Goal: Purchase product/service

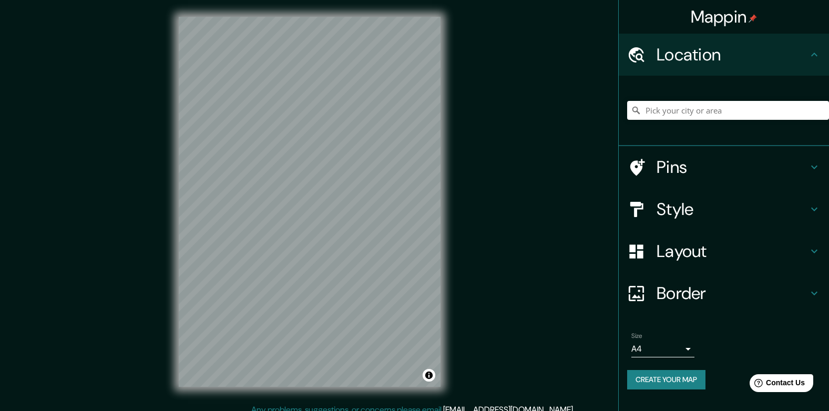
click at [700, 100] on div at bounding box center [728, 110] width 202 height 53
click at [702, 112] on input "Pick your city or area" at bounding box center [728, 110] width 202 height 19
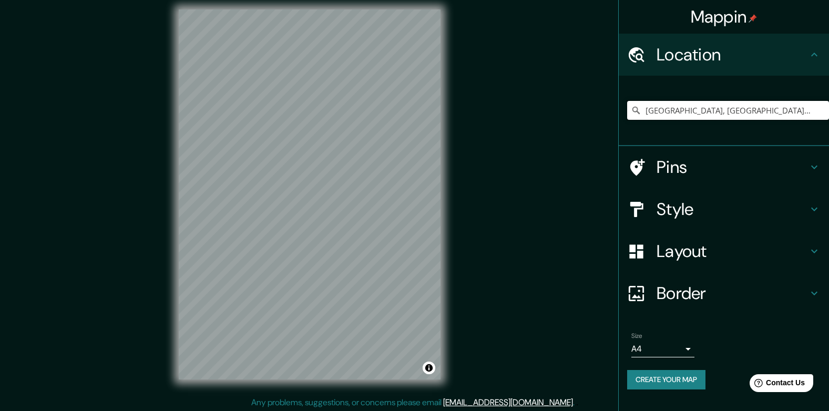
scroll to position [9, 0]
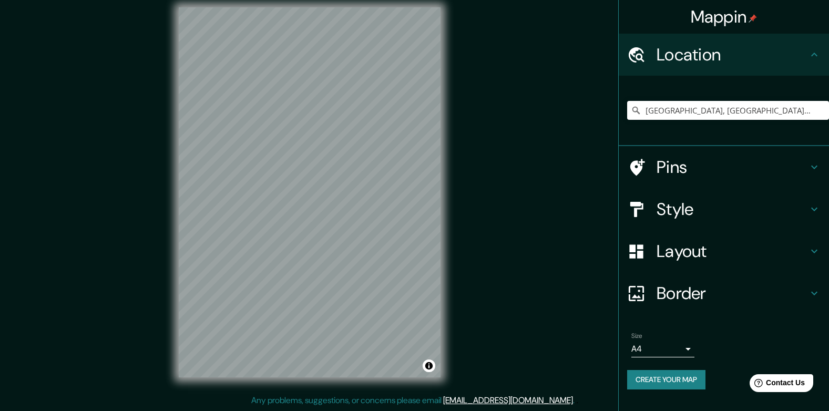
click at [762, 220] on div "Style" at bounding box center [724, 209] width 210 height 42
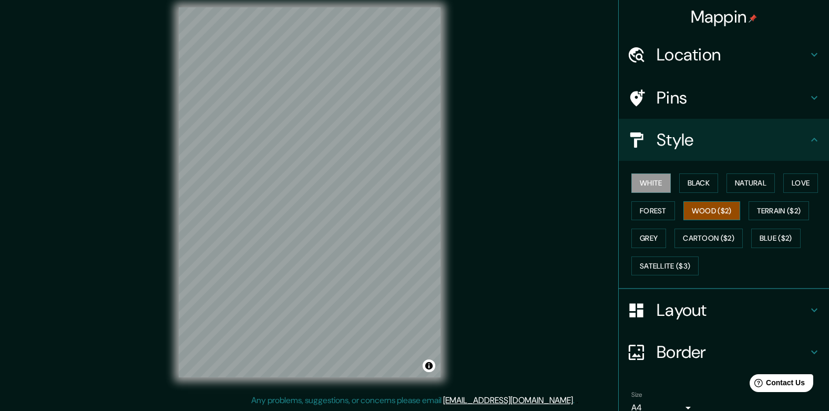
click at [704, 210] on button "Wood ($2)" at bounding box center [711, 210] width 57 height 19
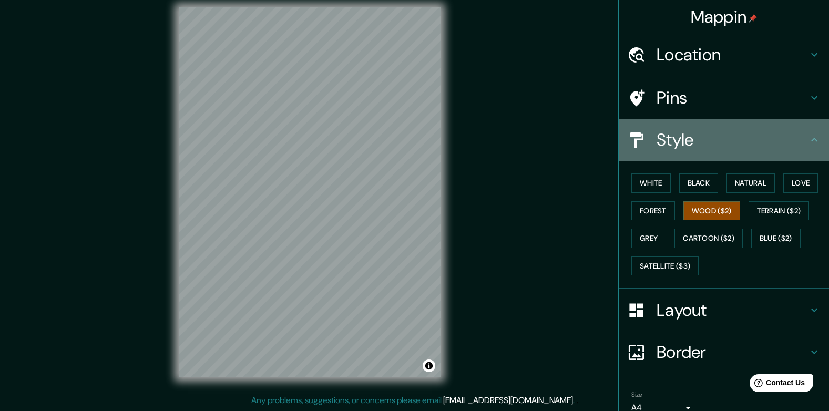
drag, startPoint x: 737, startPoint y: 123, endPoint x: 737, endPoint y: 130, distance: 7.4
click at [737, 123] on div "Style" at bounding box center [724, 140] width 210 height 42
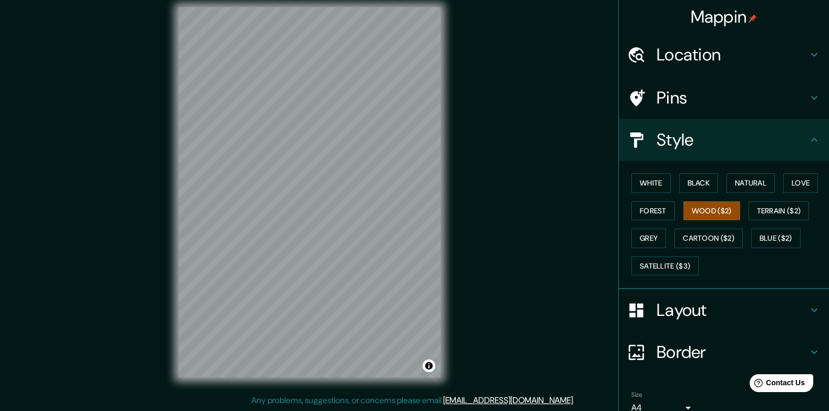
click at [737, 130] on h4 "Style" at bounding box center [731, 139] width 151 height 21
click at [714, 58] on h4 "Location" at bounding box center [731, 54] width 151 height 21
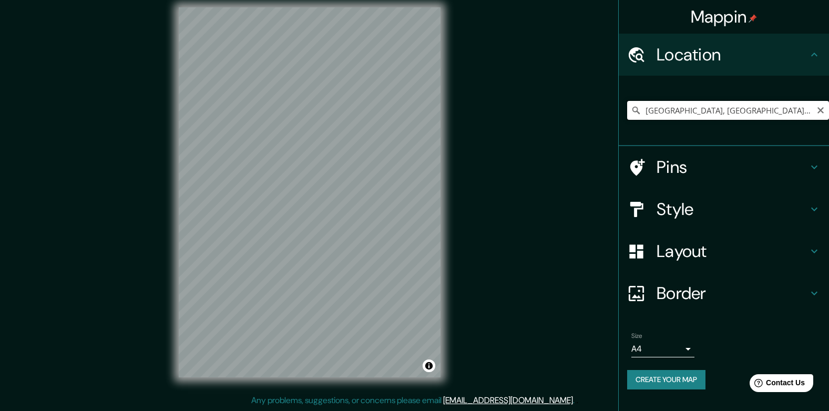
click at [700, 113] on input "[GEOGRAPHIC_DATA], [GEOGRAPHIC_DATA], [GEOGRAPHIC_DATA][PERSON_NAME], [GEOGRAPH…" at bounding box center [728, 110] width 202 height 19
click at [809, 115] on input "[GEOGRAPHIC_DATA], [GEOGRAPHIC_DATA], [GEOGRAPHIC_DATA][PERSON_NAME], [GEOGRAPH…" at bounding box center [728, 110] width 202 height 19
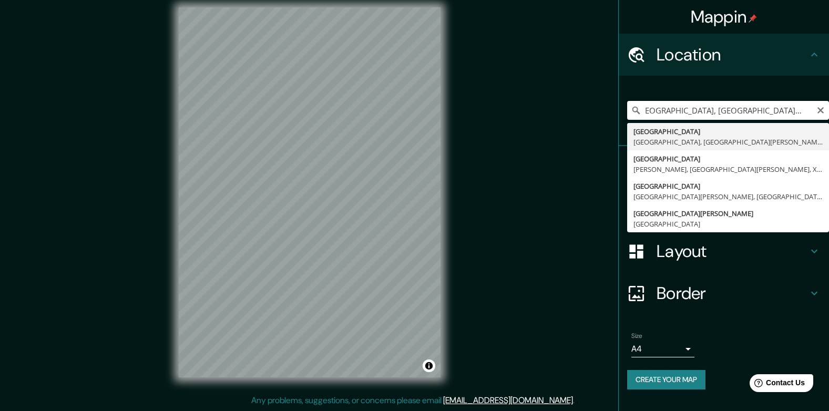
scroll to position [0, 0]
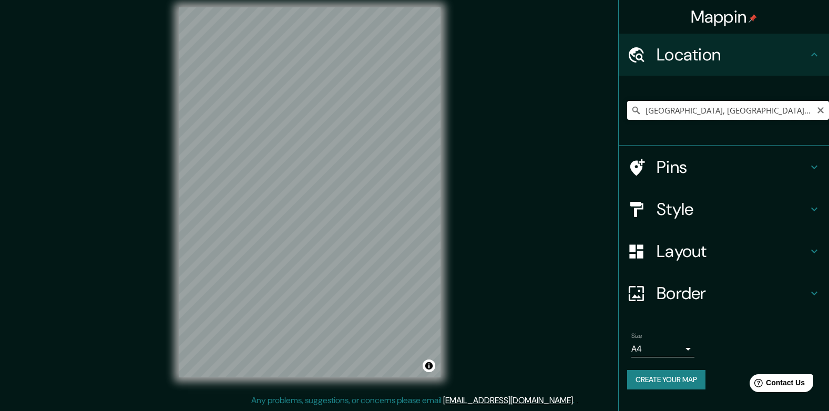
click at [703, 108] on input "[GEOGRAPHIC_DATA], [GEOGRAPHIC_DATA], [GEOGRAPHIC_DATA][PERSON_NAME], [GEOGRAPH…" at bounding box center [728, 110] width 202 height 19
click at [703, 107] on input "[GEOGRAPHIC_DATA], [GEOGRAPHIC_DATA], [GEOGRAPHIC_DATA][PERSON_NAME], [GEOGRAPH…" at bounding box center [728, 110] width 202 height 19
click at [697, 114] on input "[GEOGRAPHIC_DATA], [GEOGRAPHIC_DATA], [GEOGRAPHIC_DATA][PERSON_NAME], [GEOGRAPH…" at bounding box center [728, 110] width 202 height 19
click at [445, 234] on div "© Mapbox © OpenStreetMap Improve this map" at bounding box center [309, 193] width 295 height 404
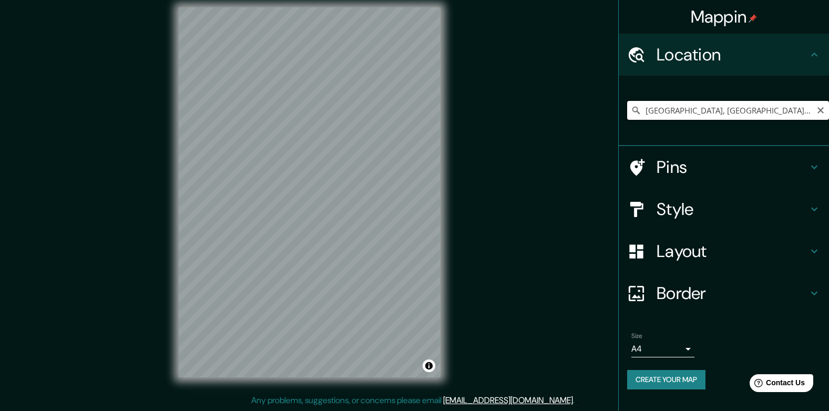
drag, startPoint x: 665, startPoint y: 109, endPoint x: 674, endPoint y: 118, distance: 13.4
click at [665, 110] on input "[GEOGRAPHIC_DATA], [GEOGRAPHIC_DATA], [GEOGRAPHIC_DATA][PERSON_NAME], [GEOGRAPH…" at bounding box center [728, 110] width 202 height 19
drag, startPoint x: 674, startPoint y: 112, endPoint x: 614, endPoint y: 121, distance: 61.1
click at [614, 121] on div "Mappin Location [GEOGRAPHIC_DATA], [GEOGRAPHIC_DATA], [GEOGRAPHIC_DATA][PERSON_…" at bounding box center [414, 201] width 829 height 420
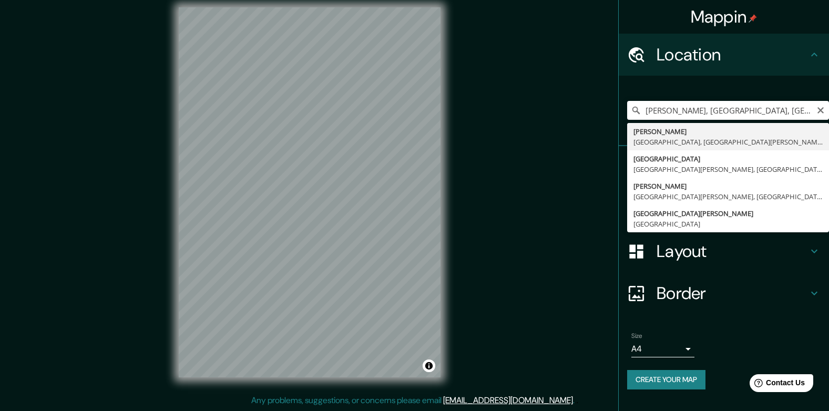
type input "[PERSON_NAME], [GEOGRAPHIC_DATA], [GEOGRAPHIC_DATA][PERSON_NAME], X5001, [GEOGR…"
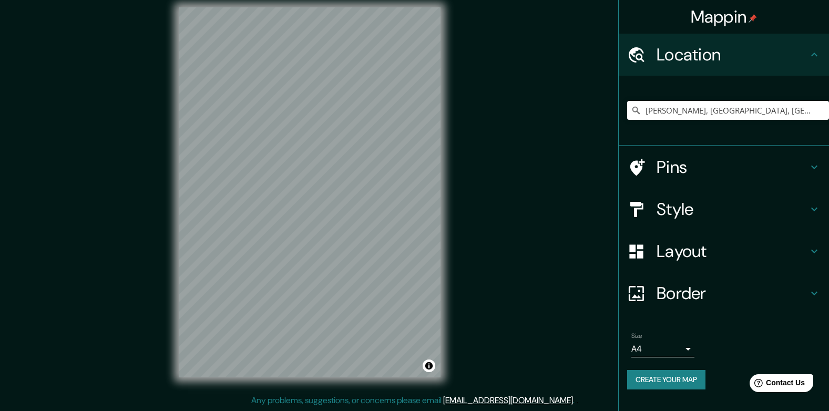
click at [517, 249] on div "Mappin Location [PERSON_NAME], [GEOGRAPHIC_DATA], [GEOGRAPHIC_DATA][PERSON_NAME…" at bounding box center [414, 201] width 829 height 420
click at [706, 218] on h4 "Style" at bounding box center [731, 209] width 151 height 21
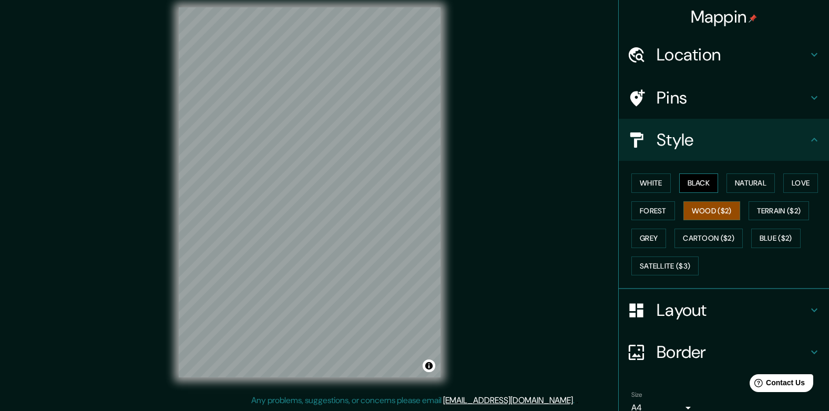
click at [684, 181] on button "Black" at bounding box center [698, 182] width 39 height 19
click at [650, 182] on button "White" at bounding box center [650, 182] width 39 height 19
click at [696, 186] on button "Black" at bounding box center [698, 182] width 39 height 19
click at [729, 187] on button "Natural" at bounding box center [750, 182] width 48 height 19
click at [786, 187] on button "Love" at bounding box center [800, 182] width 35 height 19
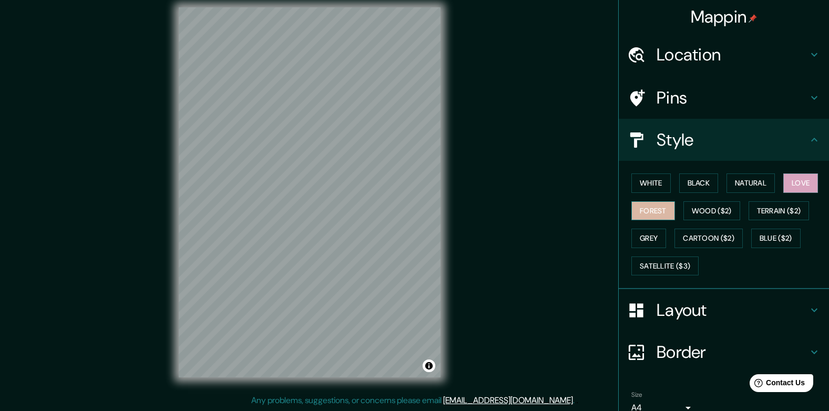
click at [637, 213] on button "Forest" at bounding box center [653, 210] width 44 height 19
click at [717, 207] on button "Wood ($2)" at bounding box center [711, 210] width 57 height 19
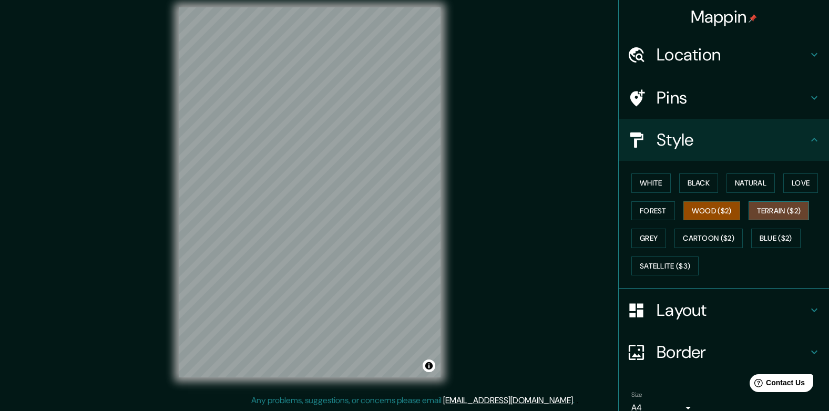
click at [753, 211] on button "Terrain ($2)" at bounding box center [778, 210] width 61 height 19
click at [648, 236] on button "Grey" at bounding box center [648, 238] width 35 height 19
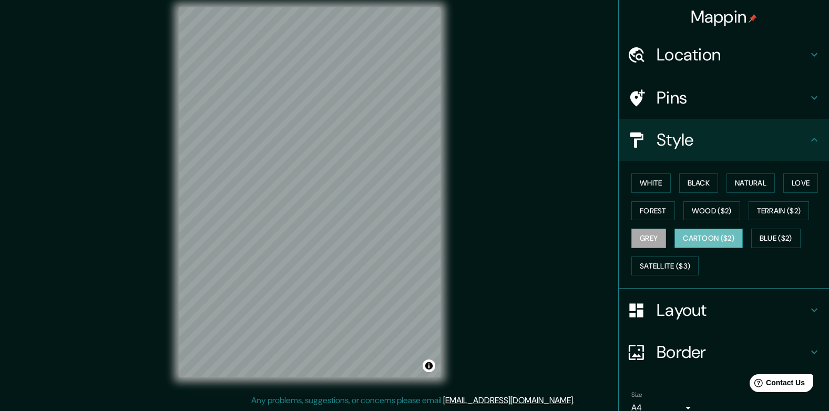
click at [706, 234] on button "Cartoon ($2)" at bounding box center [708, 238] width 68 height 19
click at [702, 219] on button "Wood ($2)" at bounding box center [711, 210] width 57 height 19
click at [643, 239] on button "Grey" at bounding box center [648, 238] width 35 height 19
click at [691, 209] on button "Wood ($2)" at bounding box center [711, 210] width 57 height 19
click at [639, 234] on button "Grey" at bounding box center [648, 238] width 35 height 19
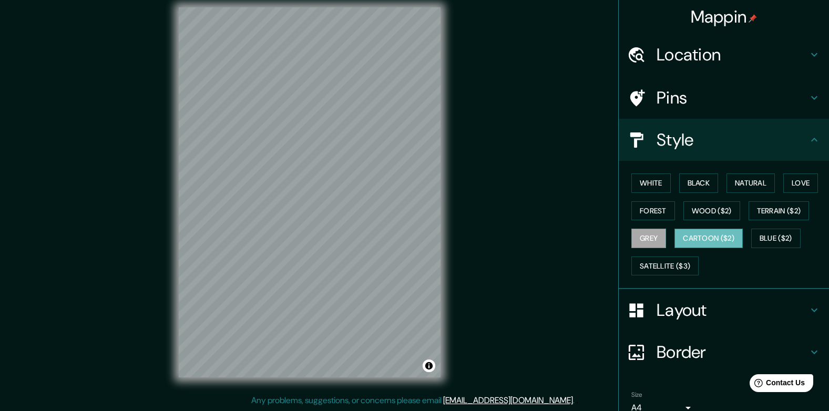
click at [694, 239] on button "Cartoon ($2)" at bounding box center [708, 238] width 68 height 19
click at [764, 240] on button "Blue ($2)" at bounding box center [775, 238] width 49 height 19
click at [640, 244] on button "Grey" at bounding box center [648, 238] width 35 height 19
click at [708, 212] on button "Wood ($2)" at bounding box center [711, 210] width 57 height 19
